Goal: Contribute content: Add original content to the website for others to see

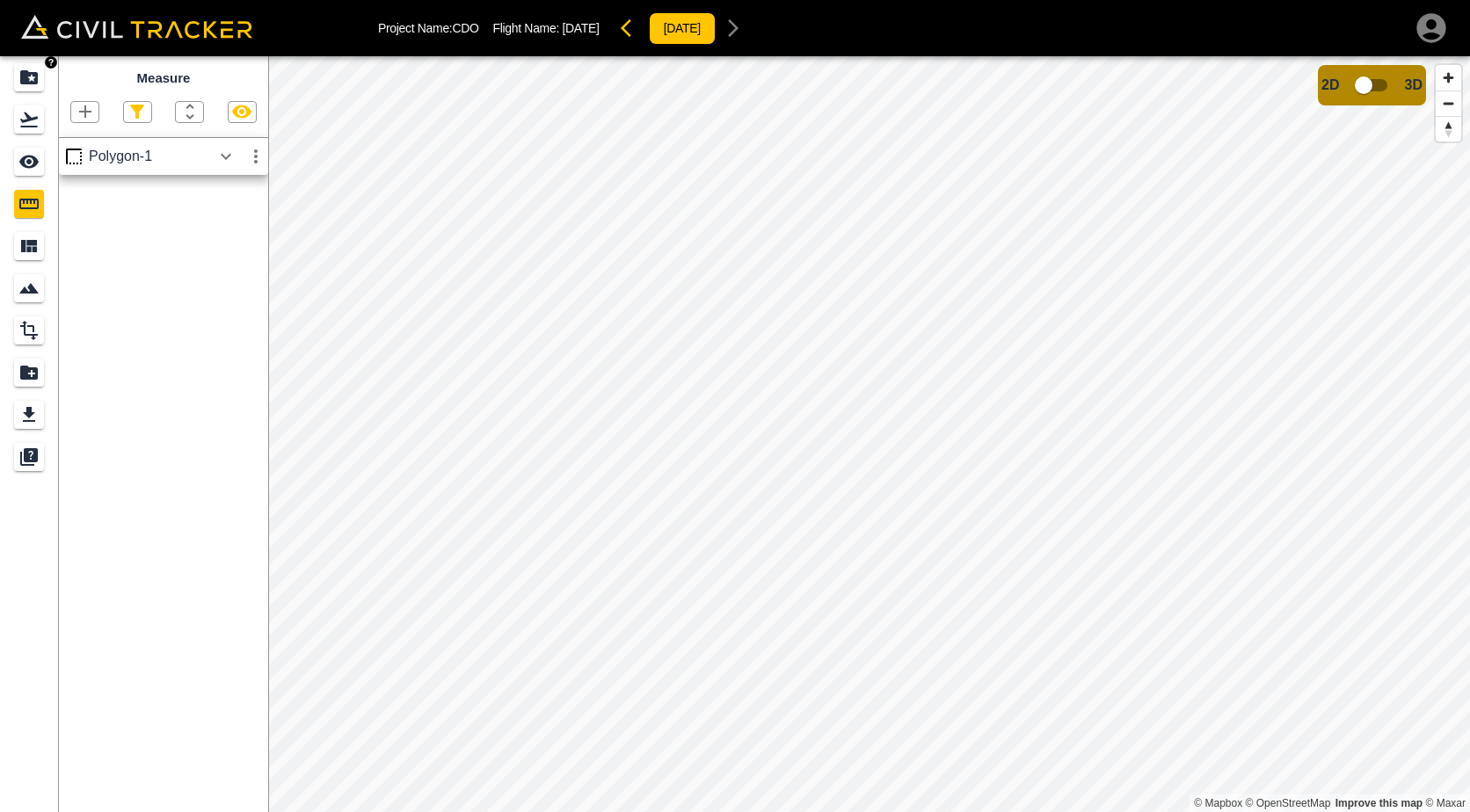
click at [29, 80] on icon "Projects" at bounding box center [29, 77] width 18 height 14
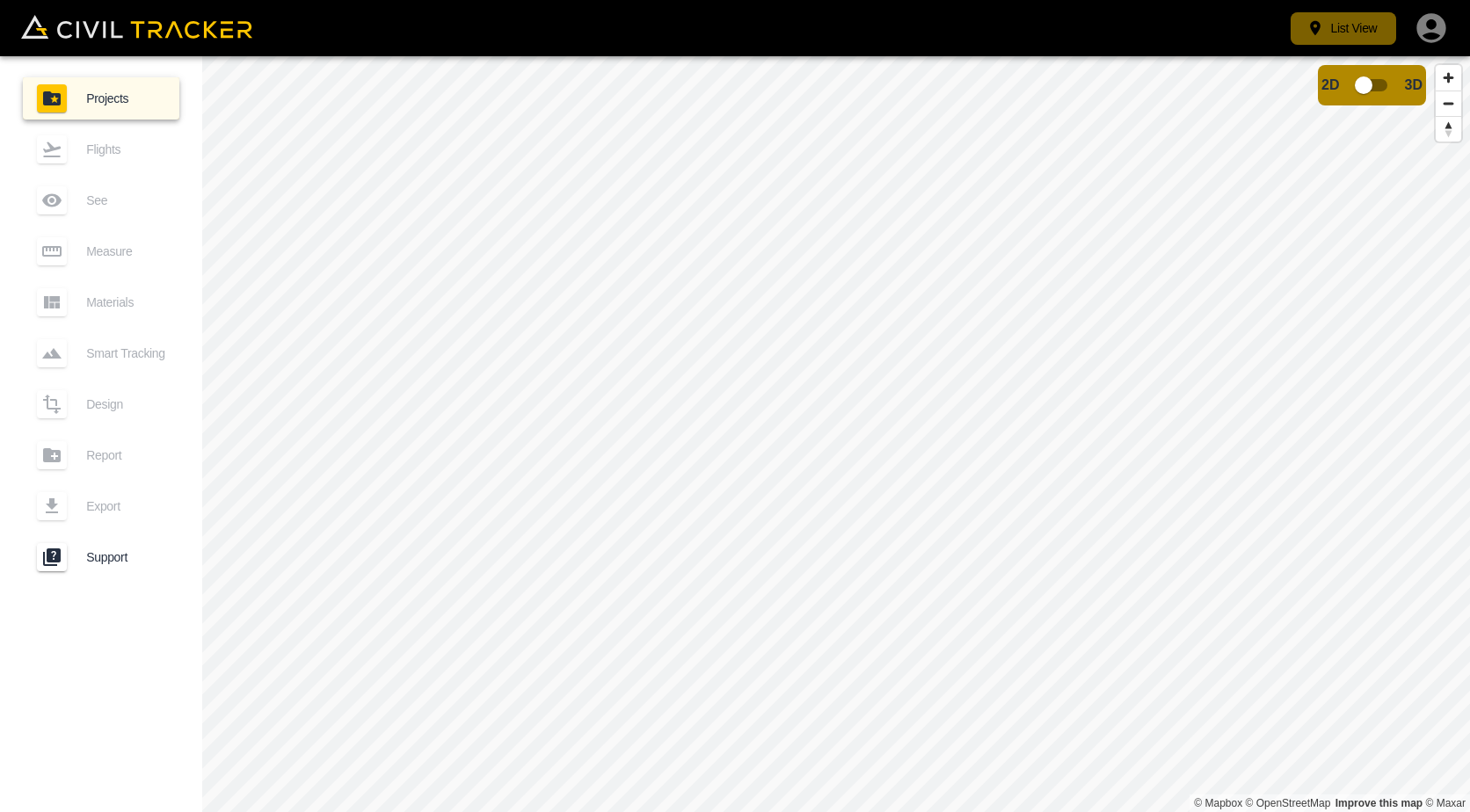
click at [1317, 36] on button "List View" at bounding box center [1343, 28] width 106 height 33
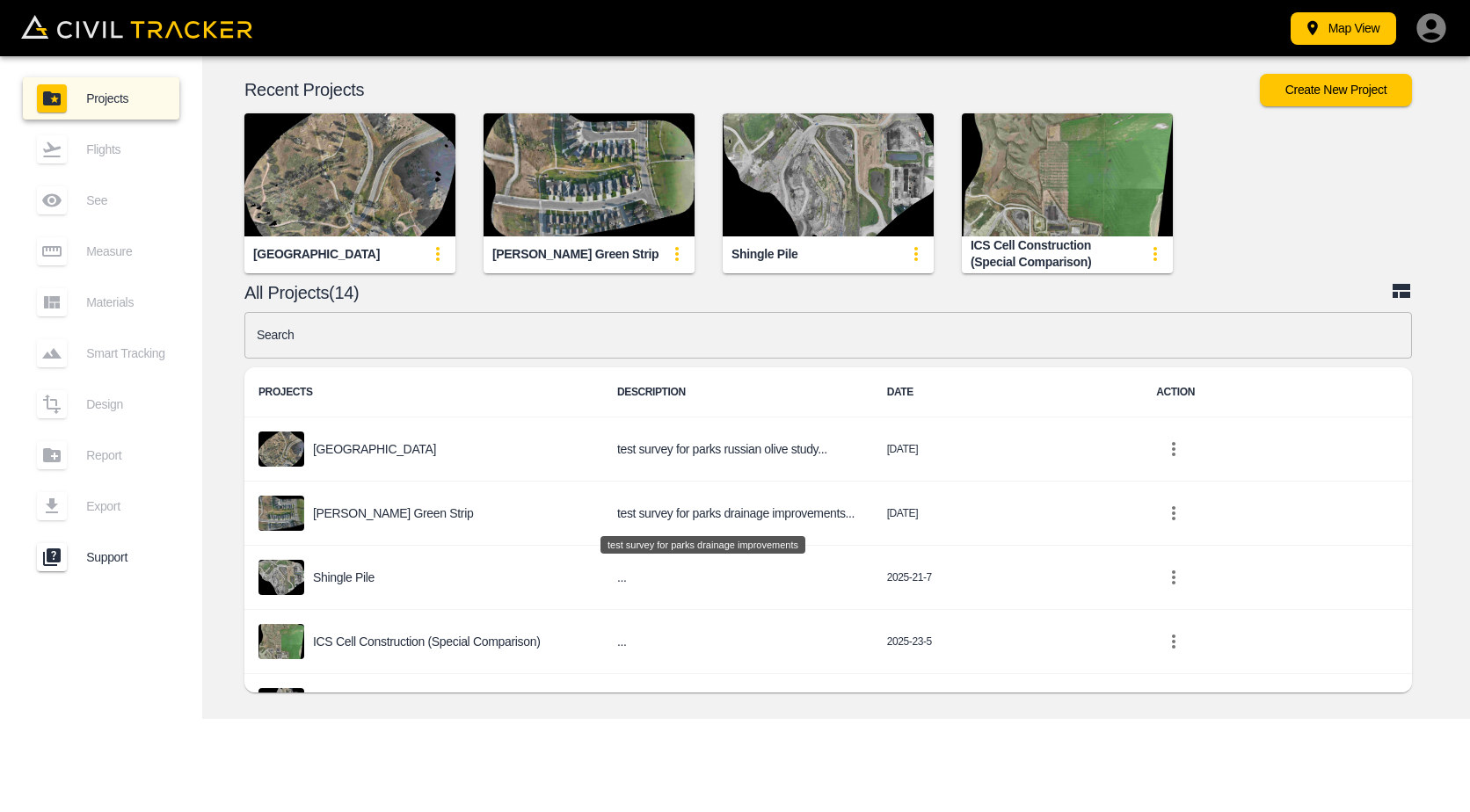
click at [1330, 28] on button "Map View" at bounding box center [1343, 28] width 106 height 33
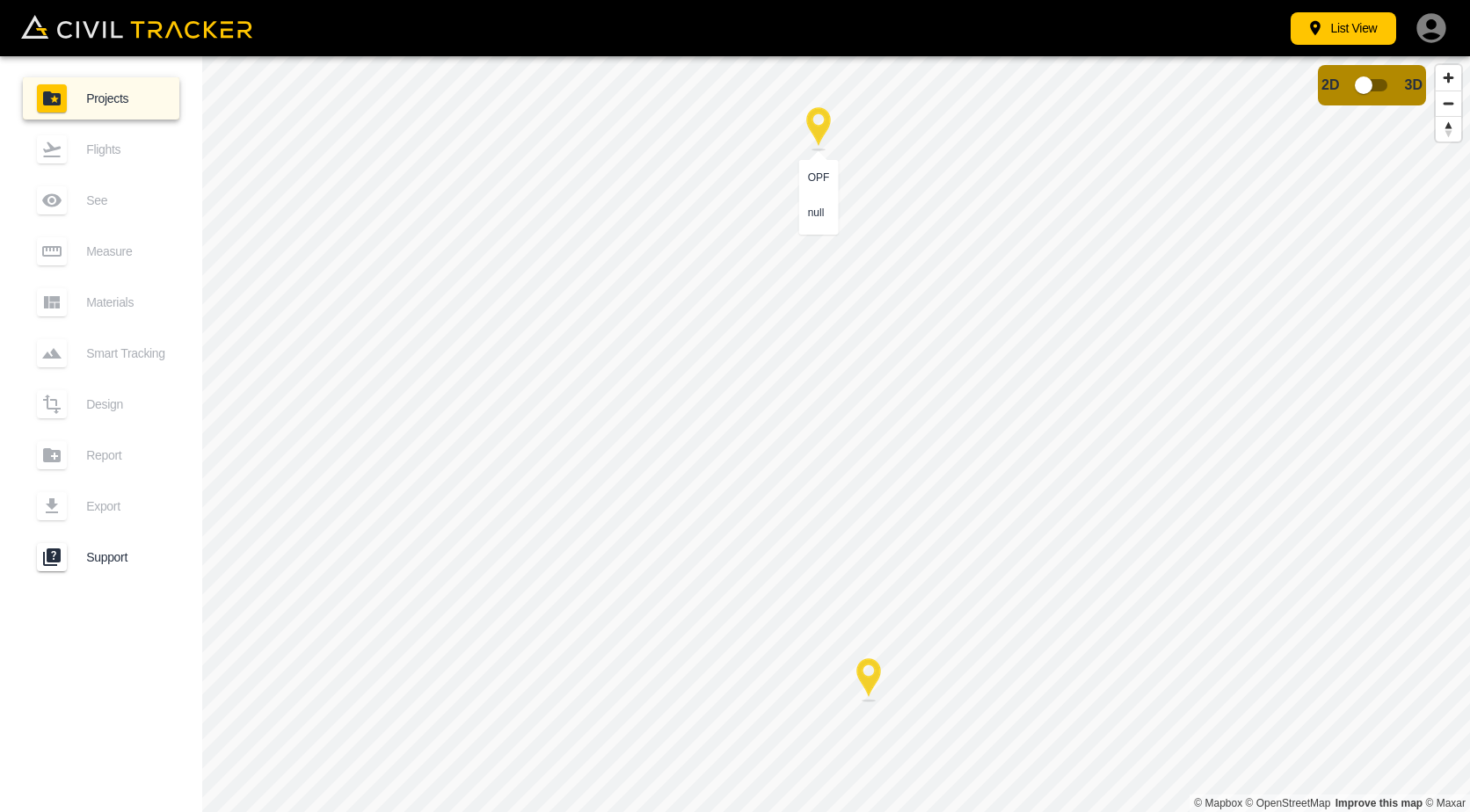
click at [819, 120] on div at bounding box center [818, 129] width 44 height 44
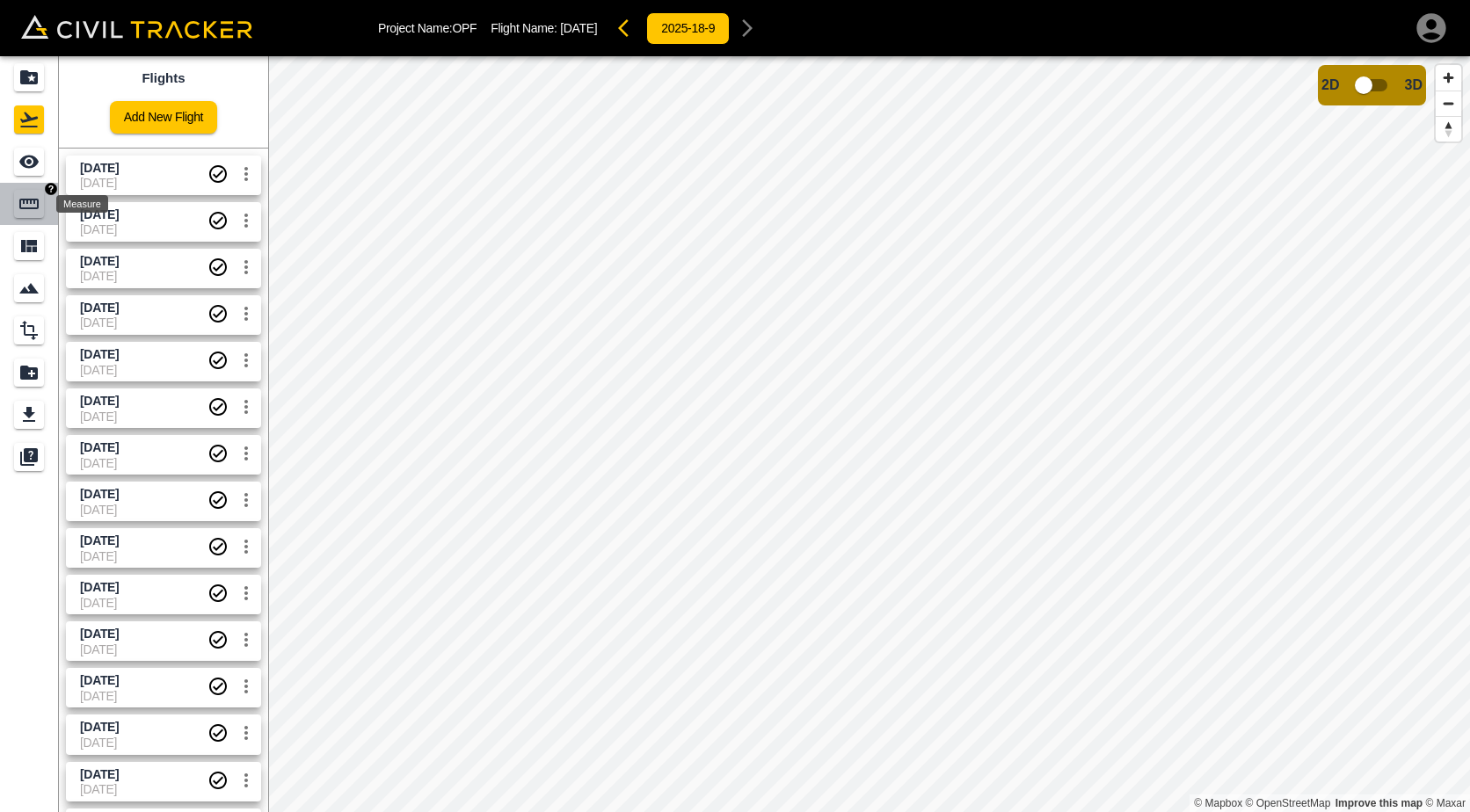
click at [22, 203] on icon "Measure" at bounding box center [29, 204] width 21 height 21
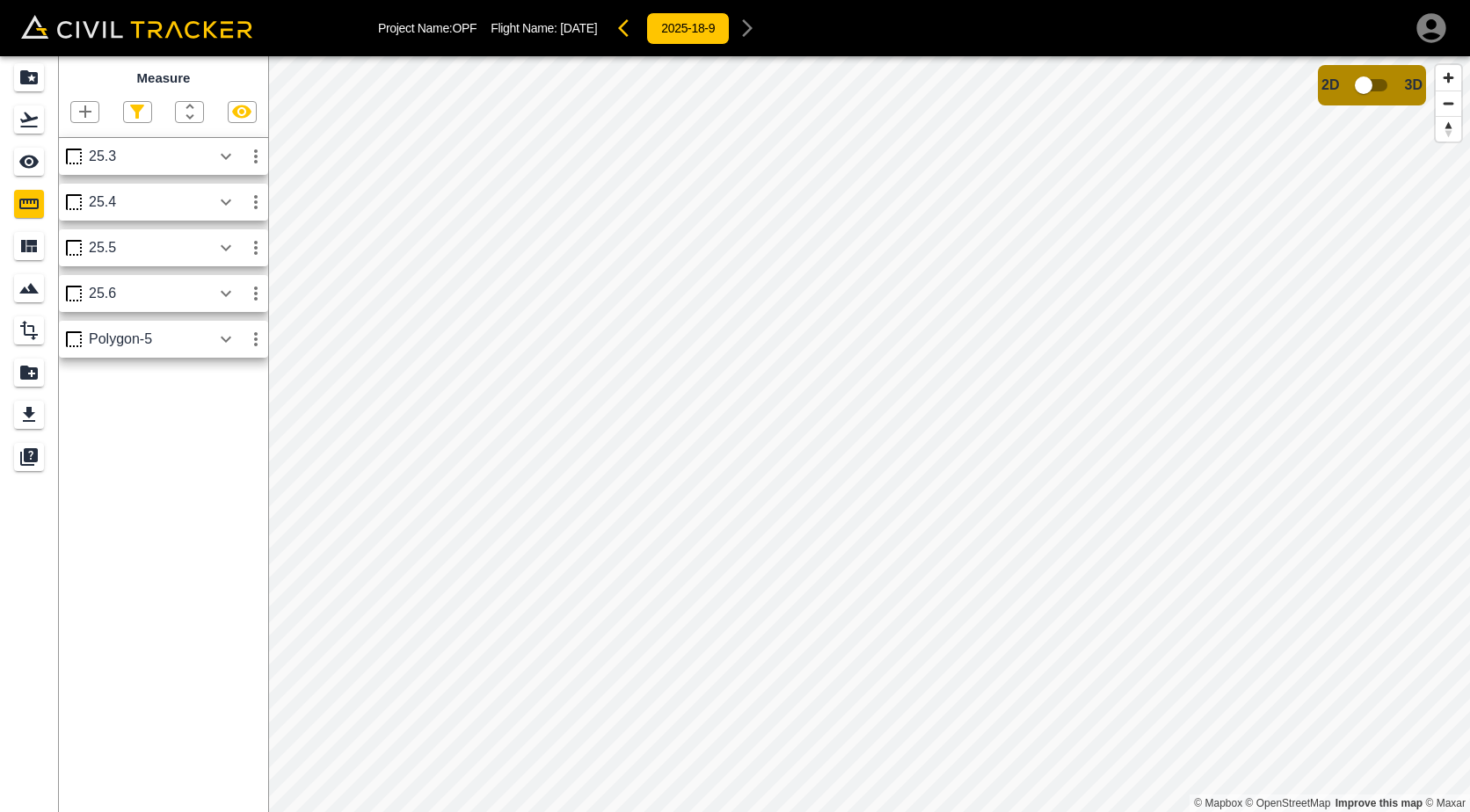
click at [75, 109] on icon "button" at bounding box center [85, 112] width 21 height 21
click at [94, 200] on p "Polygon" at bounding box center [84, 196] width 42 height 14
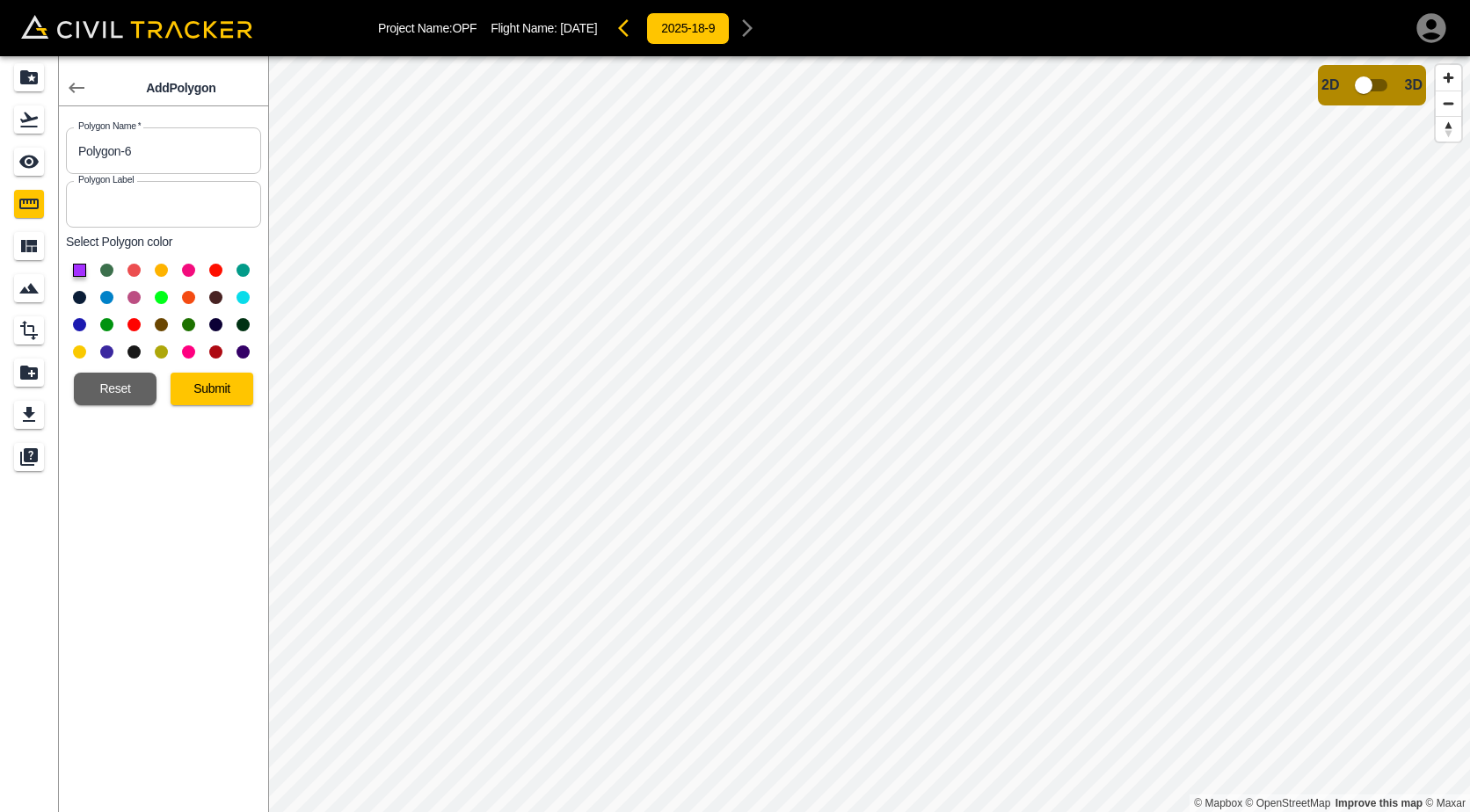
click at [161, 297] on button at bounding box center [161, 297] width 13 height 13
click at [223, 399] on button "Submit" at bounding box center [212, 389] width 83 height 33
